Goal: Task Accomplishment & Management: Manage account settings

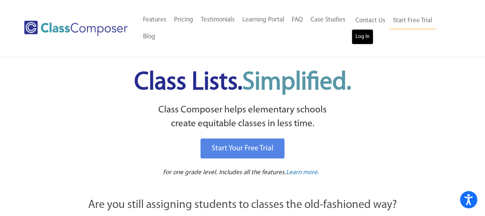
click at [364, 40] on link "Log In" at bounding box center [363, 36] width 22 height 15
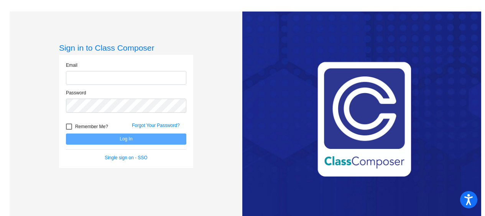
type input "[EMAIL_ADDRESS][DOMAIN_NAME]"
click at [124, 139] on button "Log In" at bounding box center [126, 139] width 120 height 11
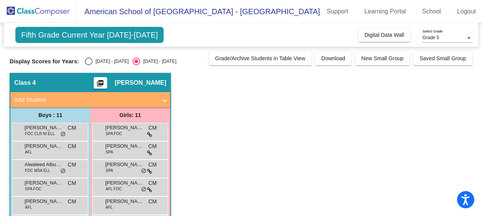
click at [87, 61] on div "Select an option" at bounding box center [89, 62] width 8 height 8
click at [88, 65] on input "2024 - 2025" at bounding box center [88, 65] width 0 height 0
radio input "true"
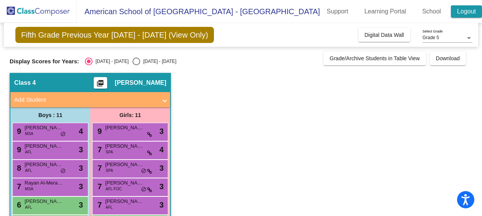
click at [469, 13] on link "Logout" at bounding box center [465, 11] width 31 height 12
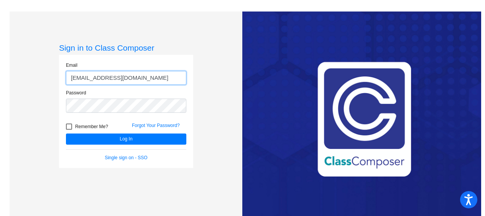
click at [111, 78] on input "cmartin@asd.edu.qa" at bounding box center [126, 78] width 120 height 14
type input "troy.redd@asd.edu.qa"
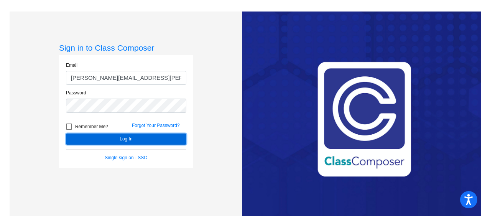
click at [127, 140] on button "Log In" at bounding box center [126, 139] width 120 height 11
